Goal: Task Accomplishment & Management: Use online tool/utility

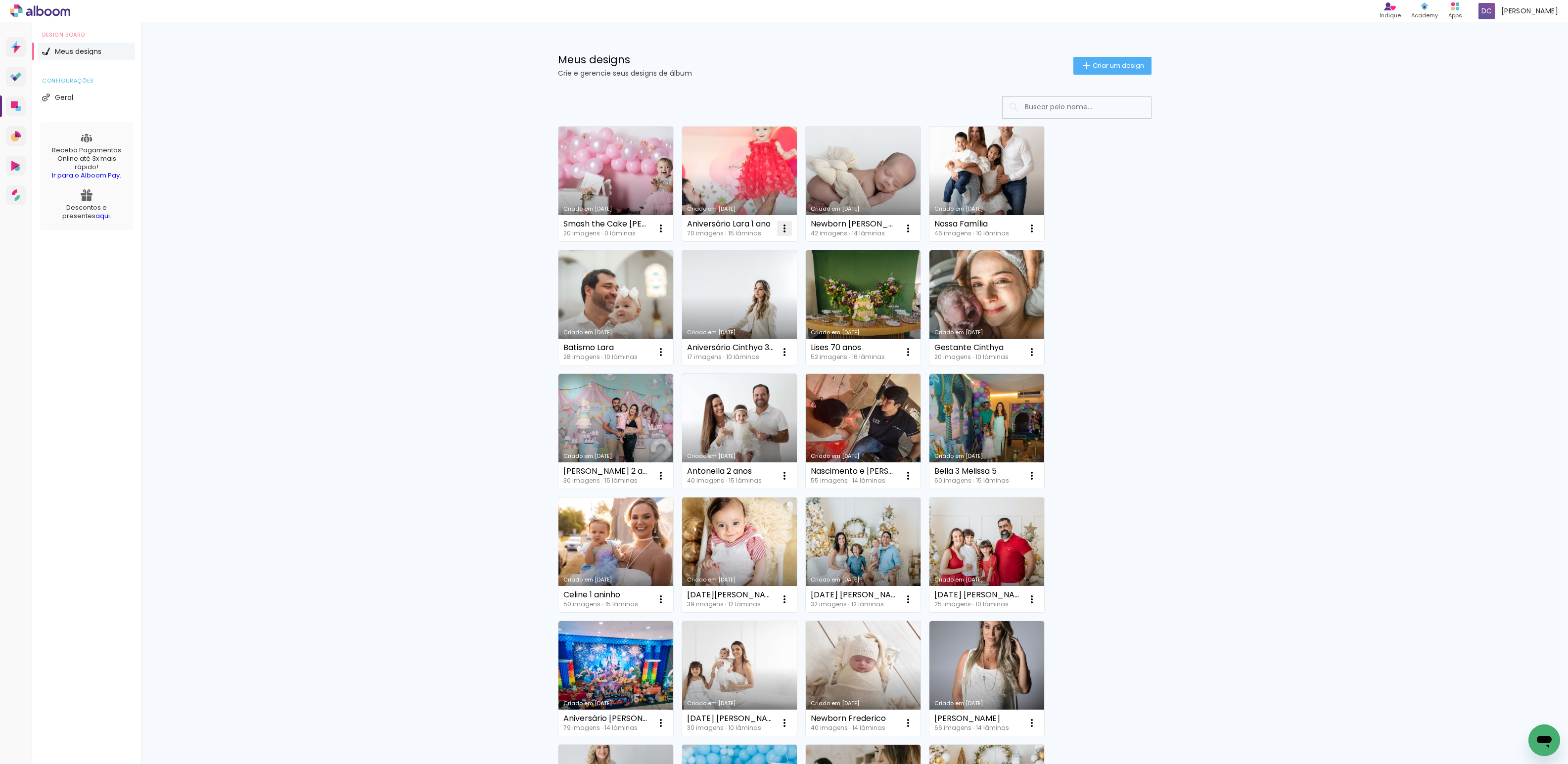
click at [667, 228] on iron-icon at bounding box center [661, 229] width 12 height 12
click at [727, 292] on span "Excluir" at bounding box center [724, 293] width 21 height 7
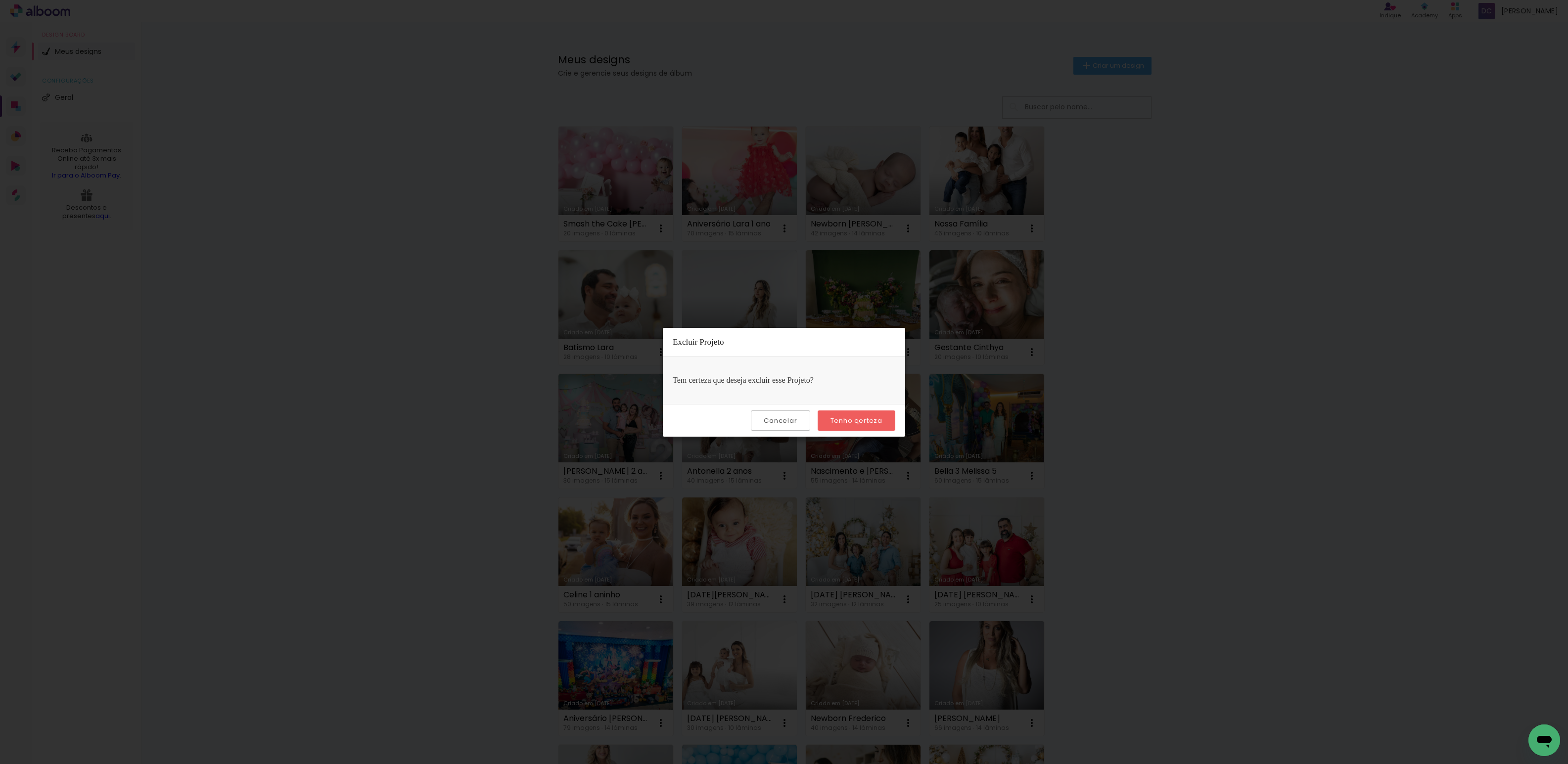
click at [0, 0] on slot "Tenho certeza" at bounding box center [0, 0] width 0 height 0
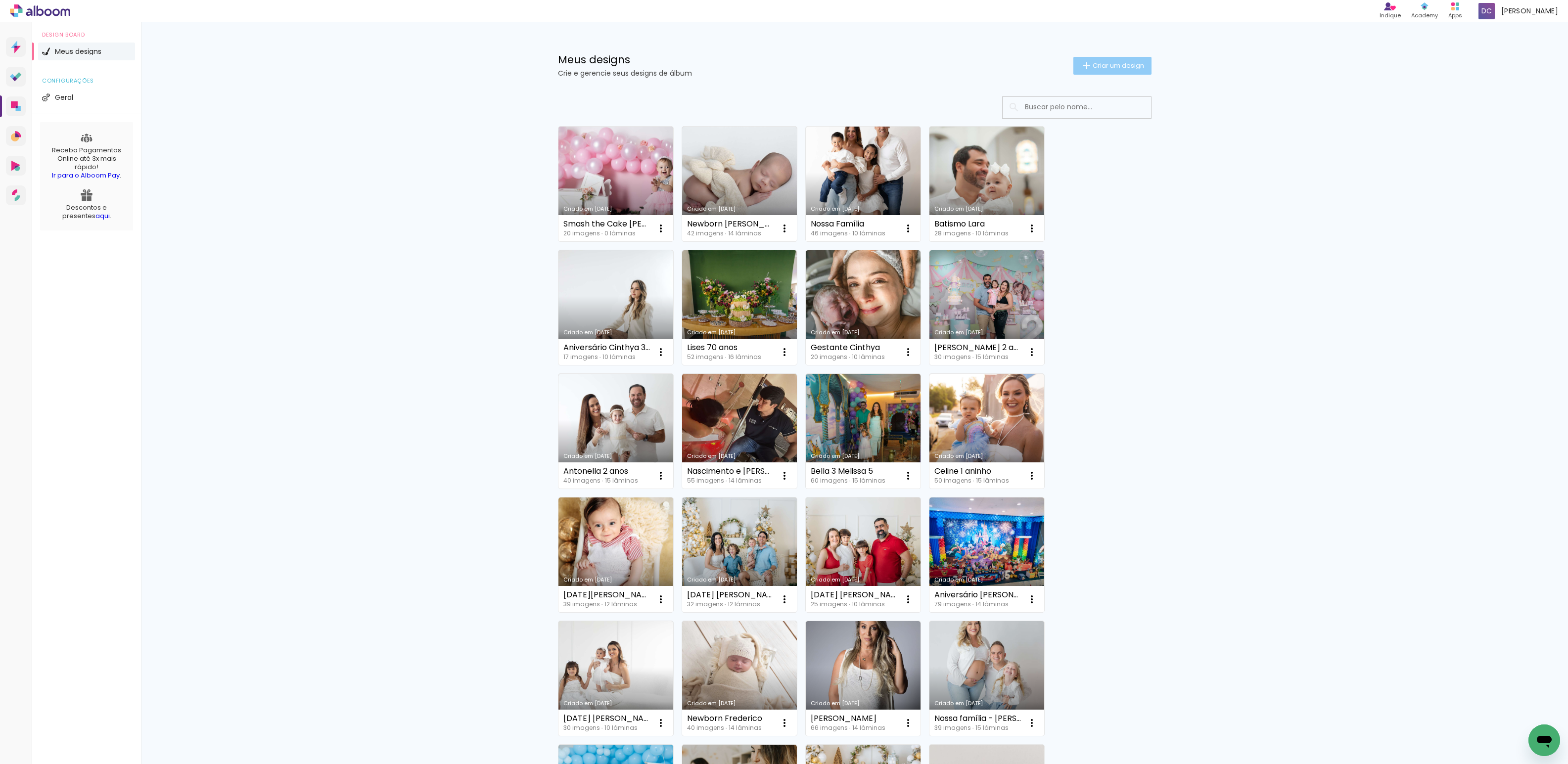
click at [1107, 70] on paper-button "Criar um design" at bounding box center [1112, 65] width 78 height 18
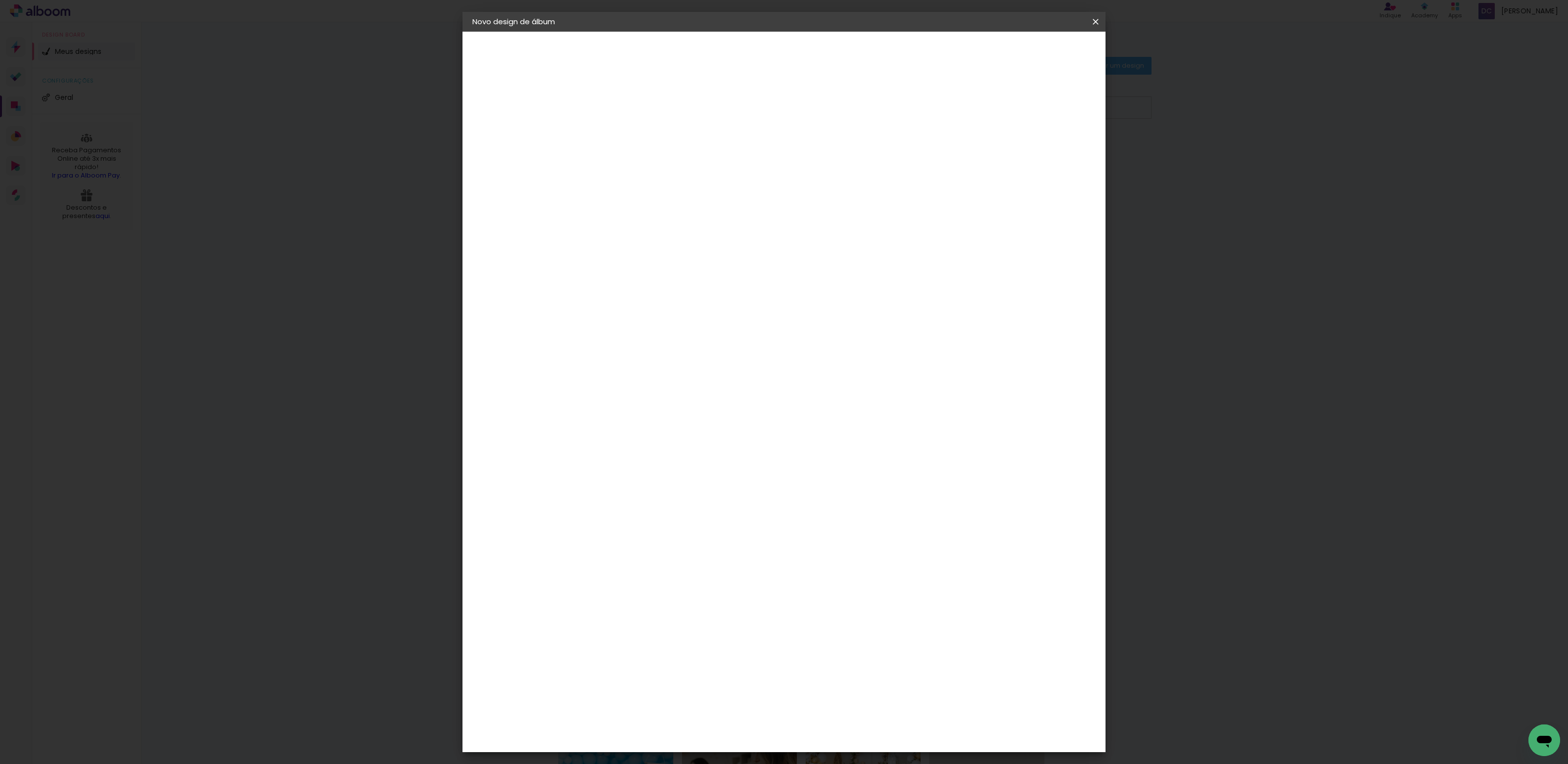
click at [634, 131] on input at bounding box center [634, 133] width 0 height 15
type input "[PERSON_NAME] 1 ano"
type paper-input "[PERSON_NAME] 1 ano"
click at [0, 0] on slot "Avançar" at bounding box center [0, 0] width 0 height 0
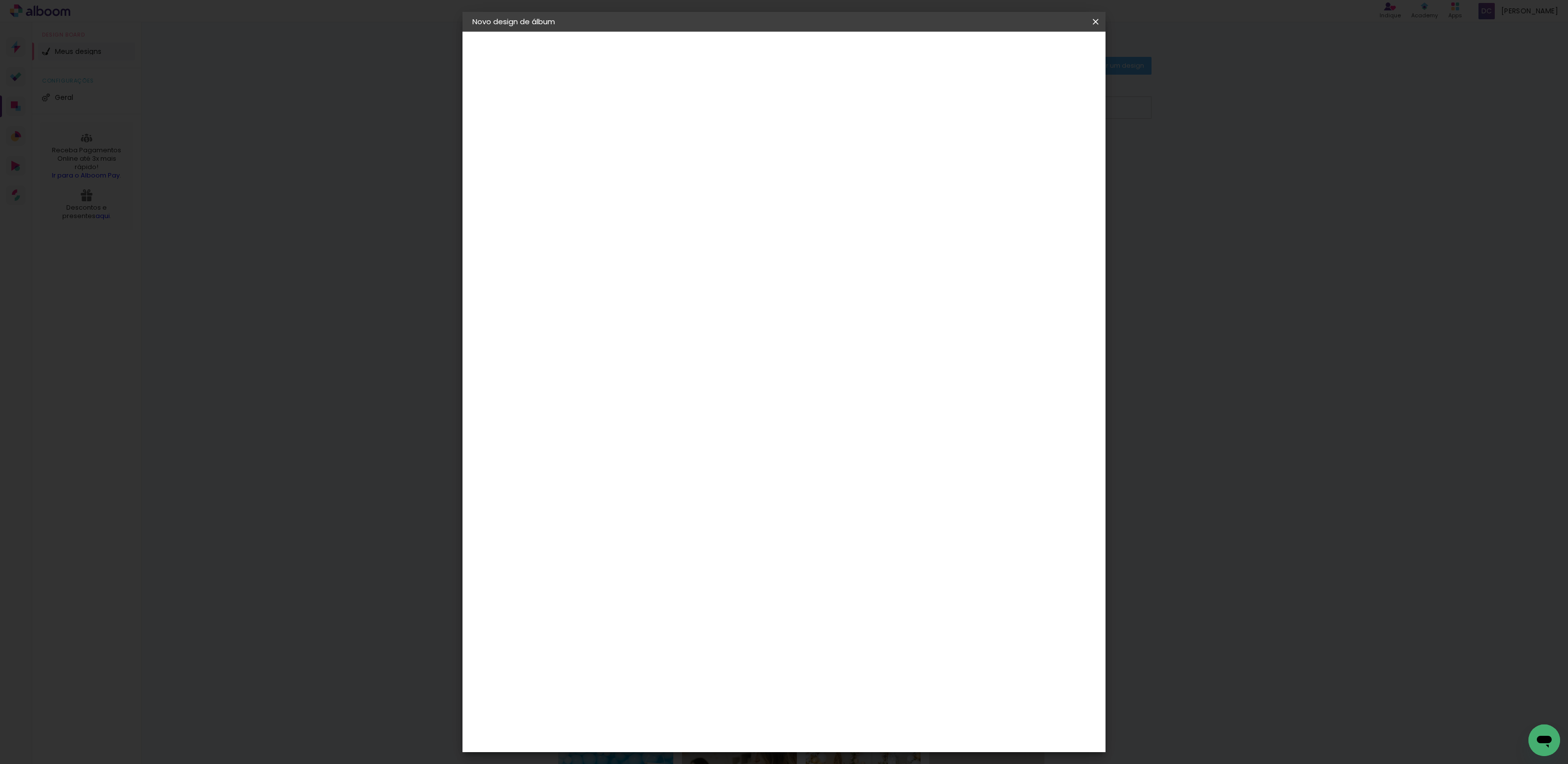
click at [669, 610] on div "DreambooksPro" at bounding box center [660, 614] width 65 height 8
click at [0, 0] on slot "Avançar" at bounding box center [0, 0] width 0 height 0
click at [673, 165] on input "text" at bounding box center [653, 172] width 38 height 15
click at [799, 163] on paper-item "Álbum" at bounding box center [848, 164] width 198 height 20
type input "Álbum"
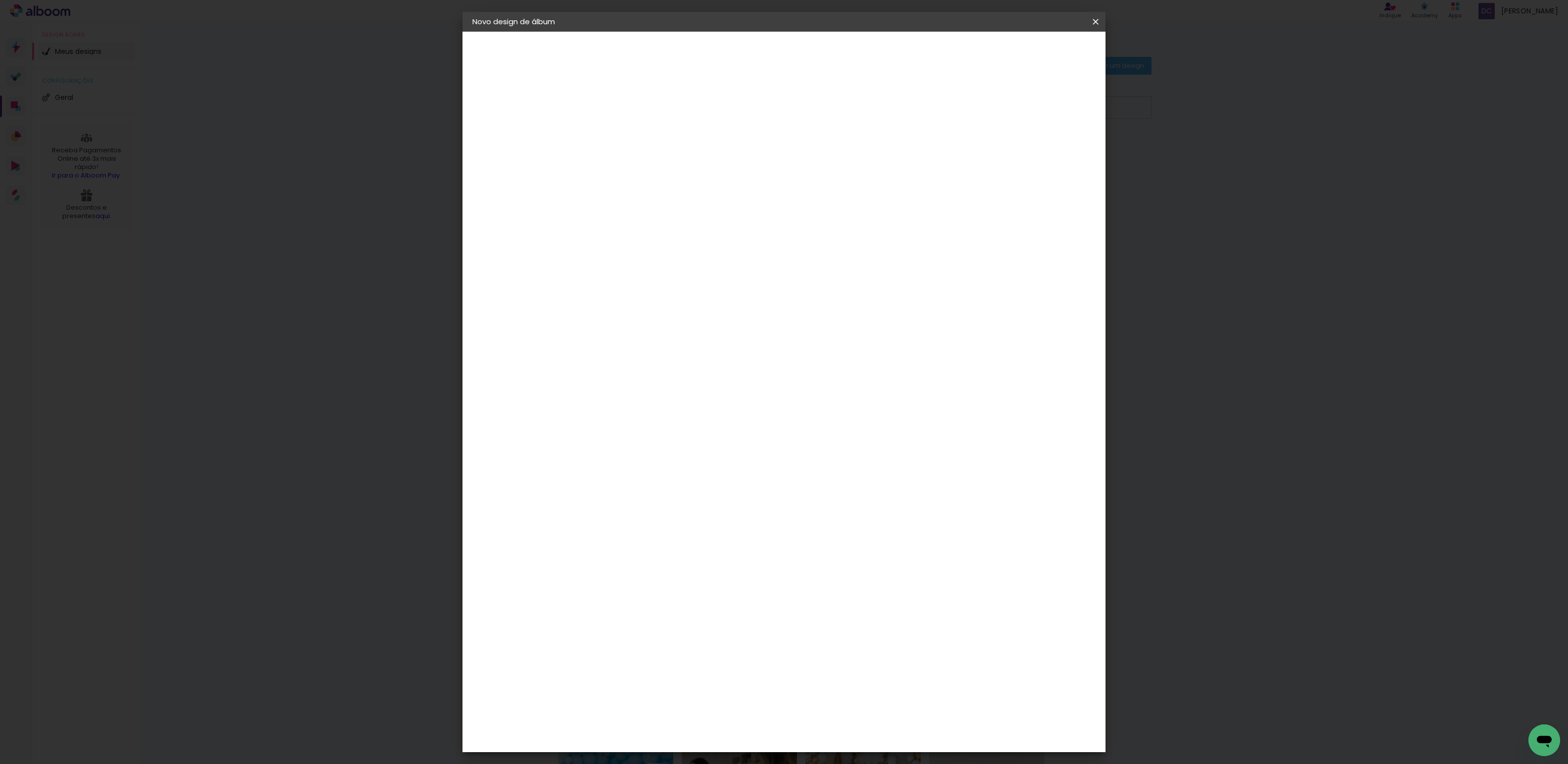
click at [738, 449] on span "25 × 25 cm" at bounding box center [719, 459] width 37 height 20
click at [796, 54] on paper-button "Avançar" at bounding box center [771, 52] width 49 height 17
click at [1034, 55] on span "Iniciar design" at bounding box center [1011, 52] width 45 height 7
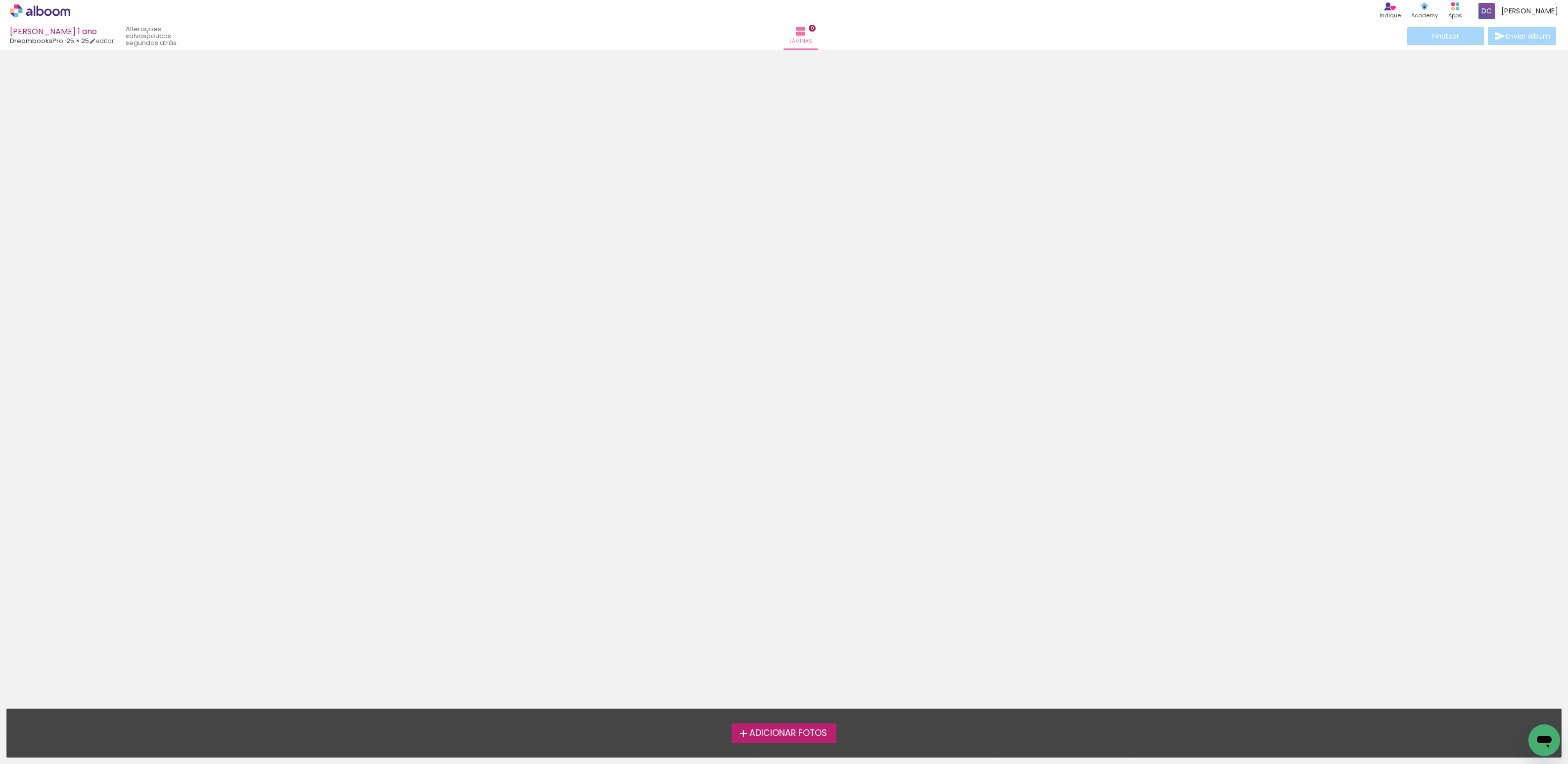
click at [800, 734] on span "Adicionar Fotos" at bounding box center [788, 734] width 78 height 9
click at [0, 0] on input "file" at bounding box center [0, 0] width 0 height 0
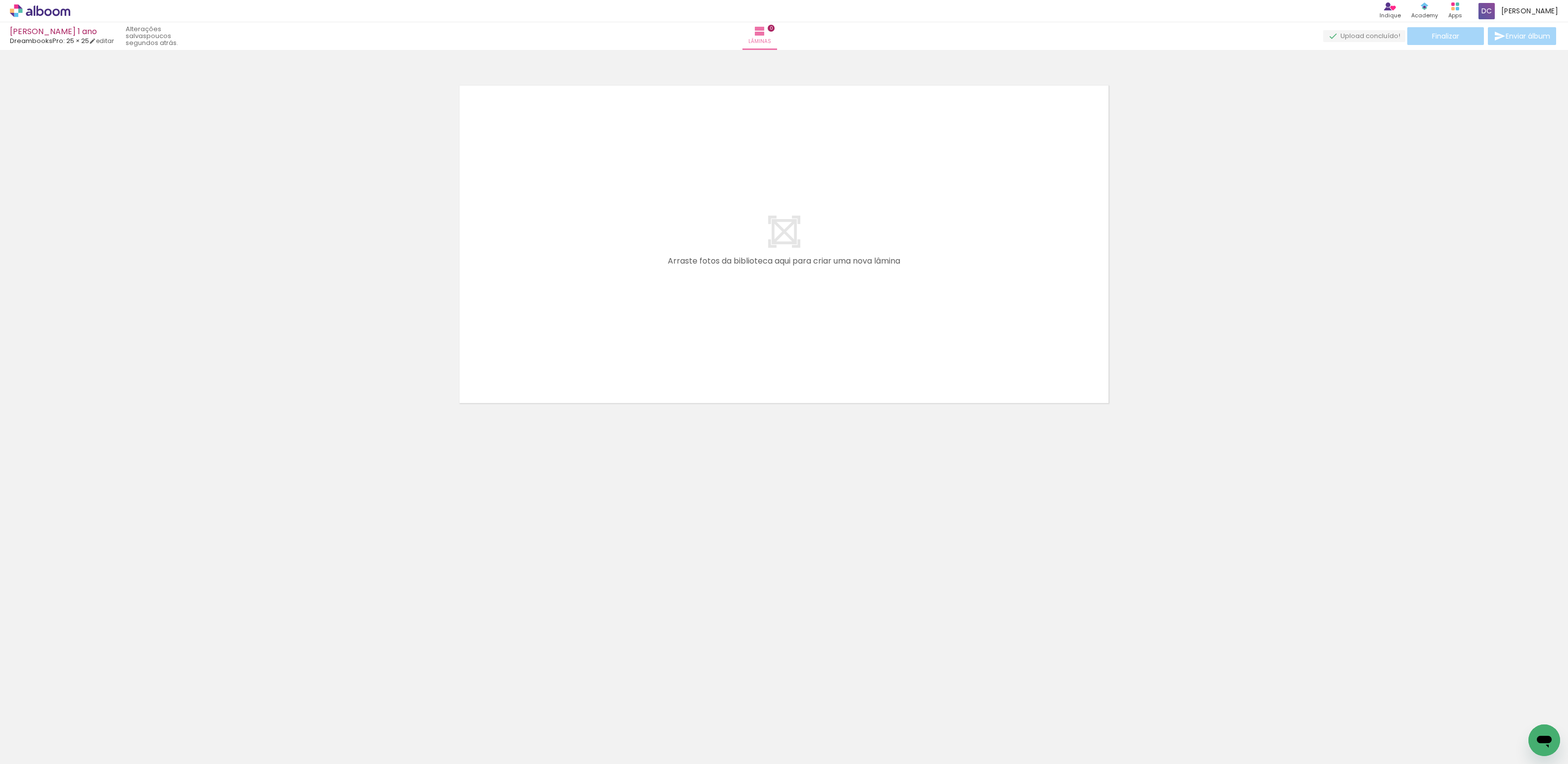
click at [26, 13] on icon at bounding box center [29, 12] width 7 height 7
